Goal: Communication & Community: Connect with others

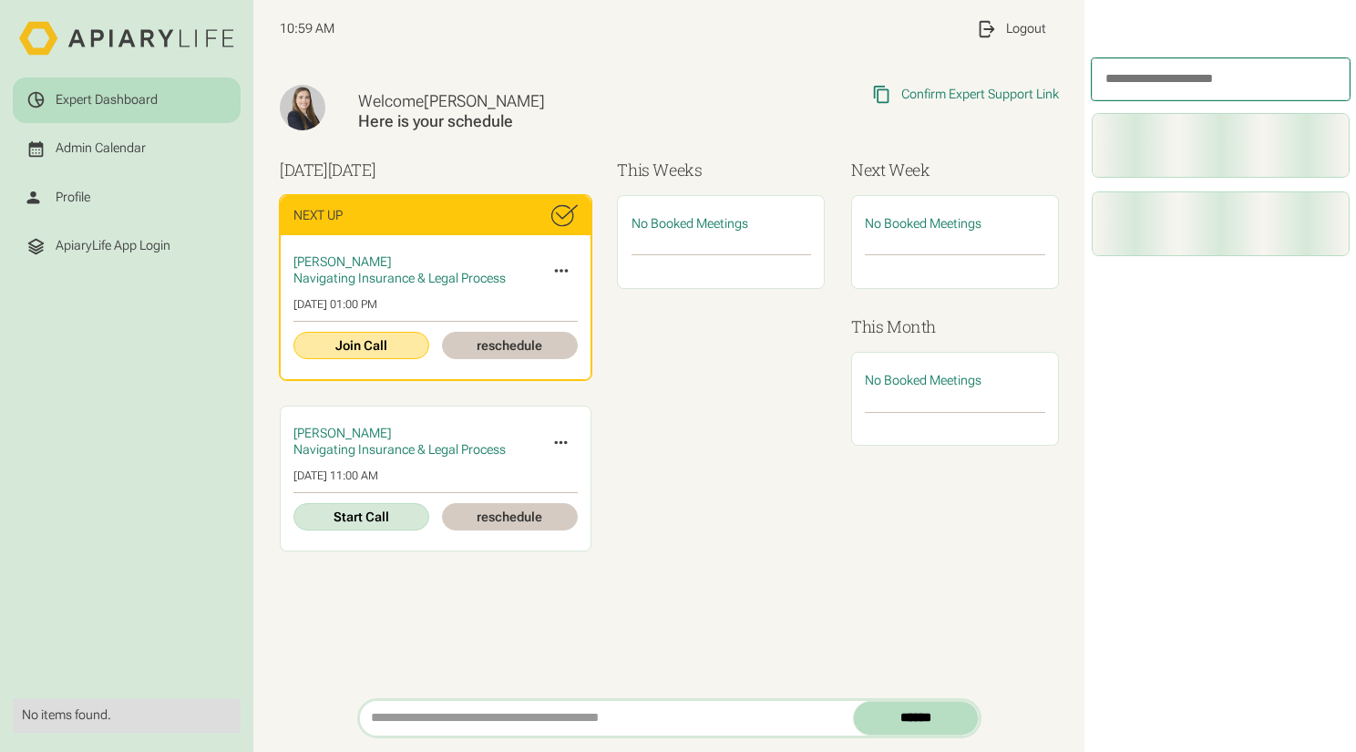
click at [341, 350] on link "Join Call" at bounding box center [361, 346] width 136 height 28
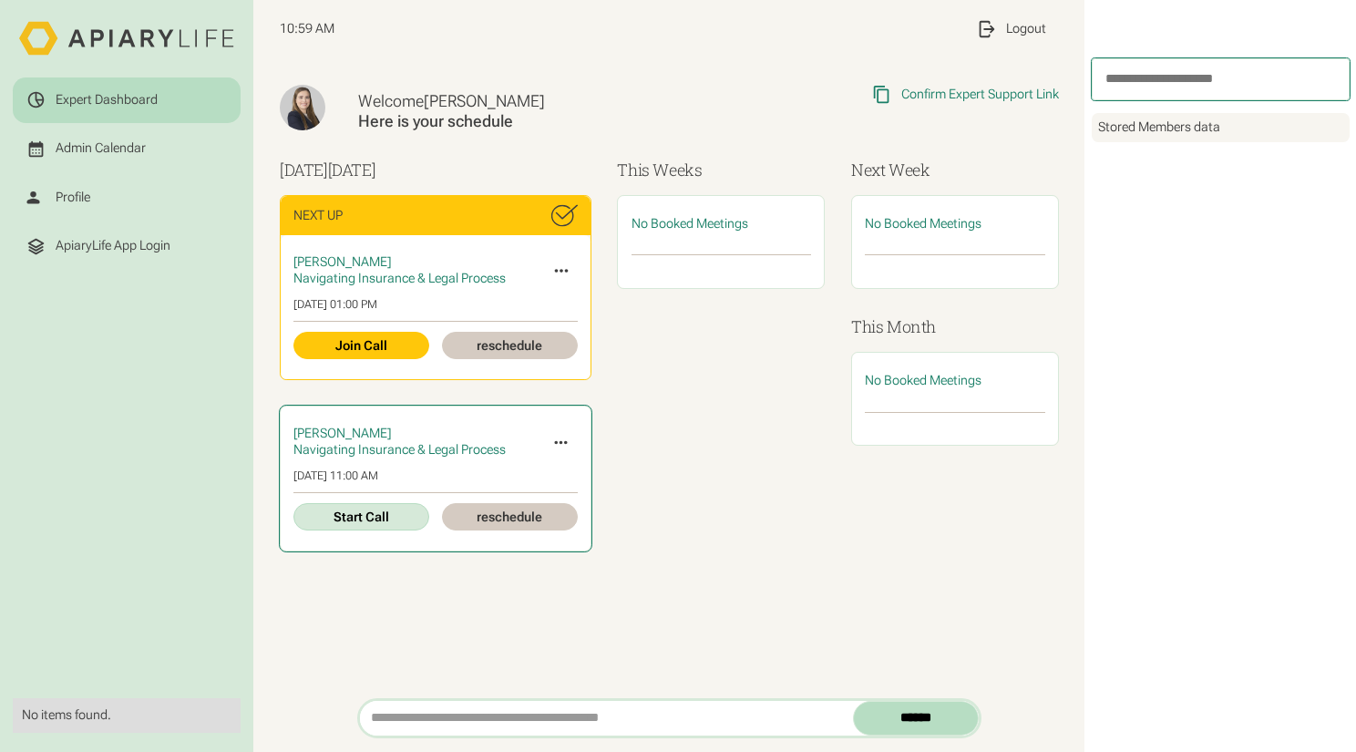
click at [360, 524] on link "Start Call" at bounding box center [361, 517] width 136 height 28
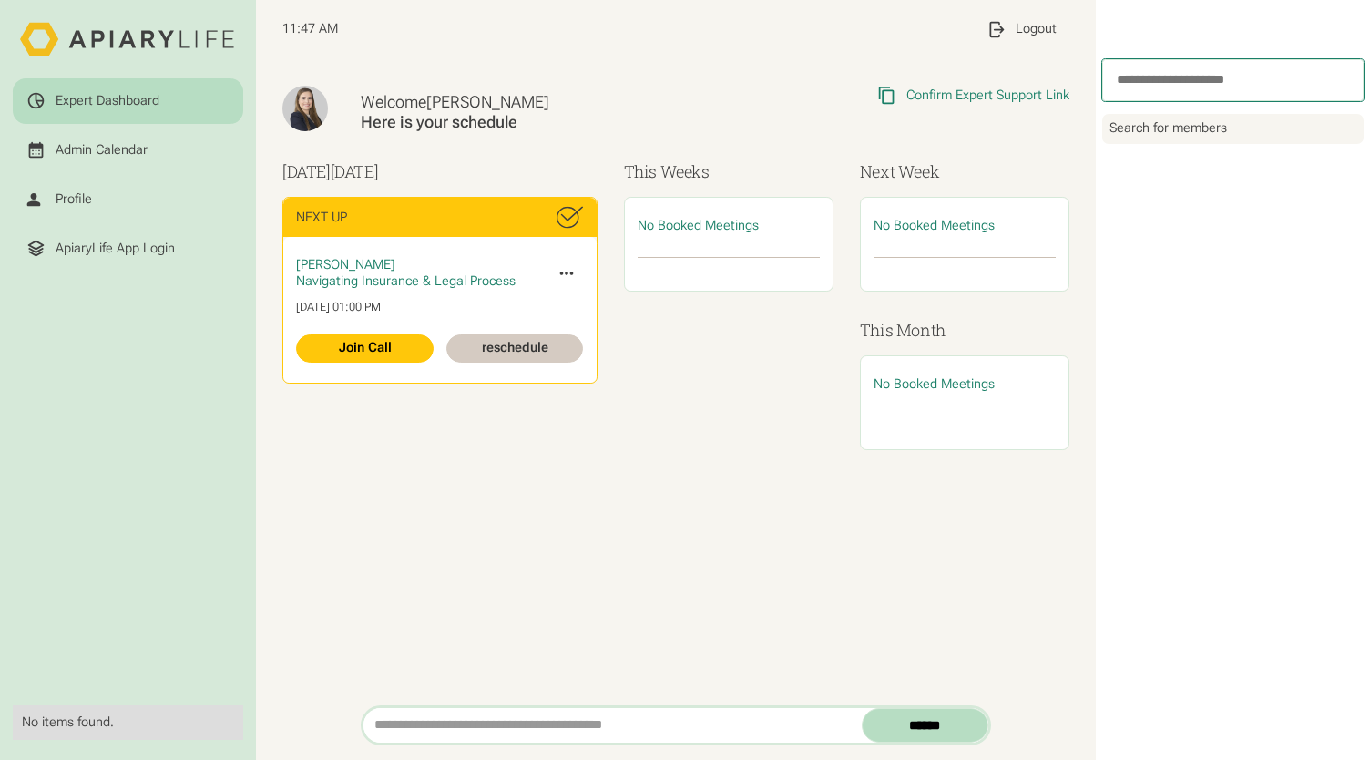
click at [888, 546] on div "Welcome [PERSON_NAME] Here is your schedule Copied Link to Clipboard Confirm Ex…" at bounding box center [676, 382] width 840 height 646
